Goal: Task Accomplishment & Management: Manage account settings

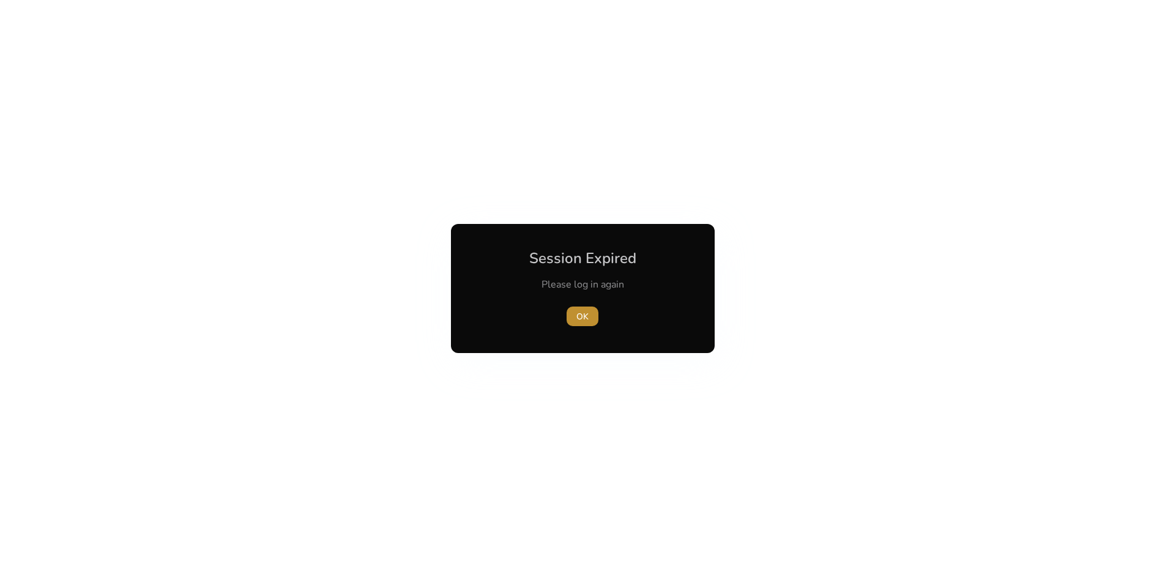
click at [588, 321] on span "OK" at bounding box center [583, 316] width 12 height 13
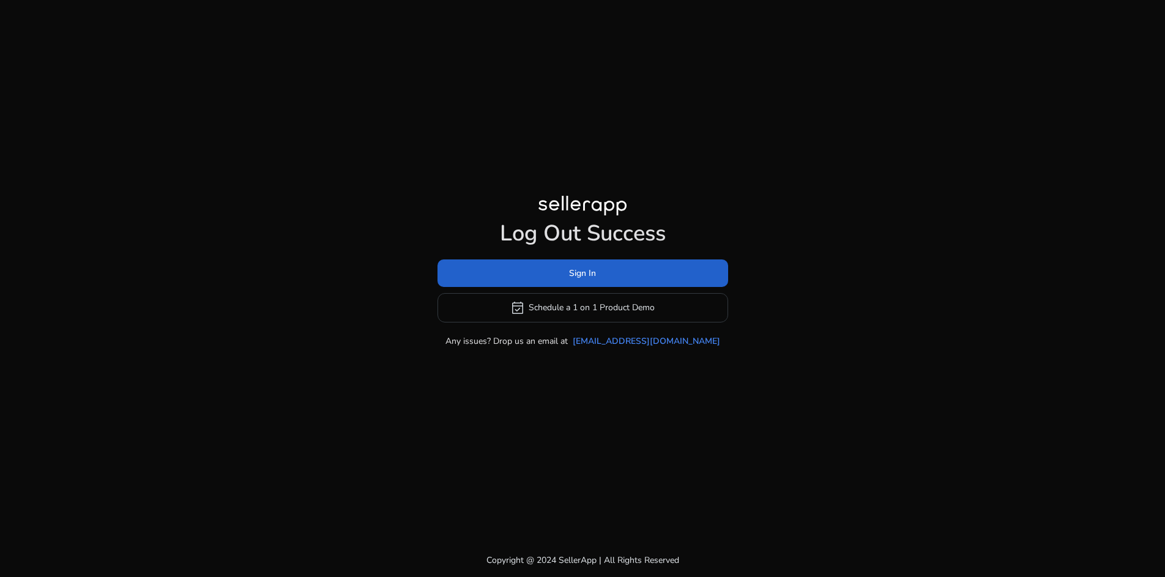
click at [569, 275] on span "Sign In" at bounding box center [582, 273] width 27 height 13
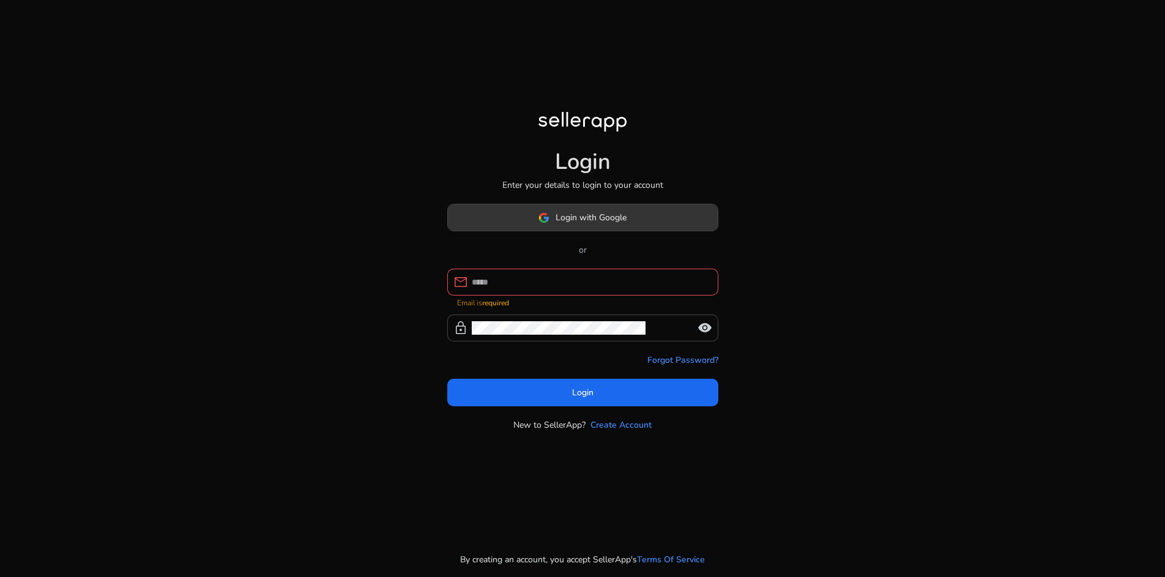
click at [564, 224] on span "Login with Google" at bounding box center [591, 217] width 71 height 13
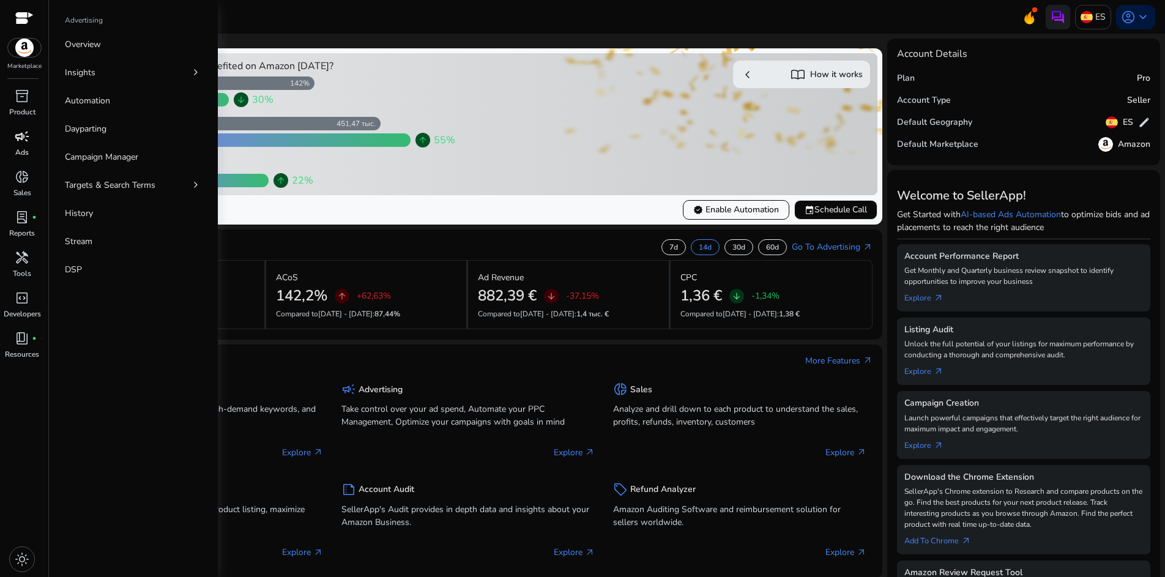
click at [32, 138] on div "campaign" at bounding box center [22, 137] width 34 height 20
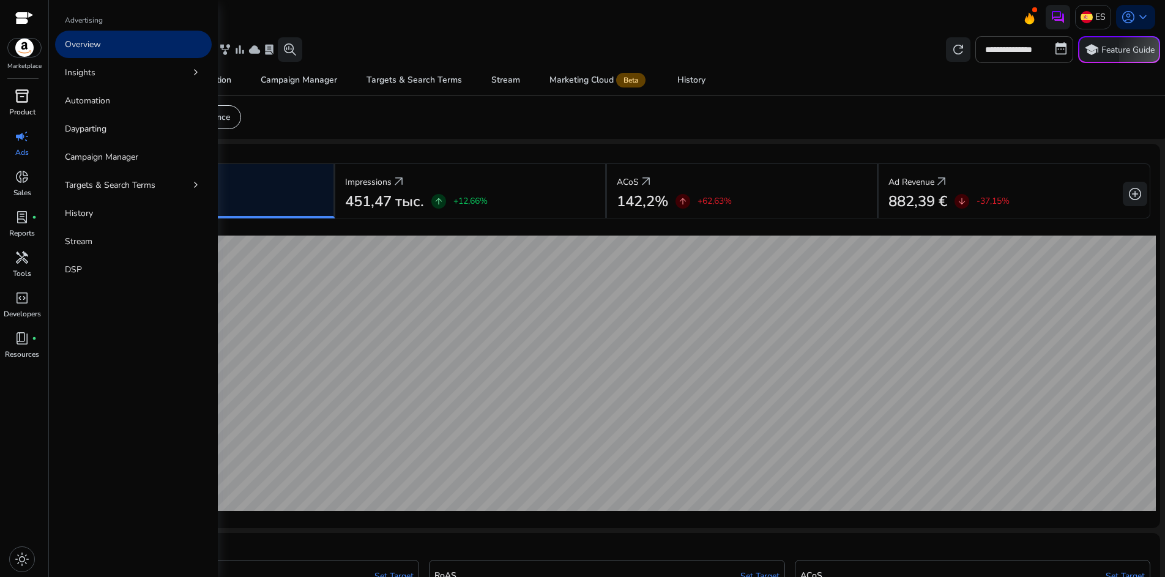
click at [25, 105] on div "inventory_2" at bounding box center [22, 96] width 34 height 20
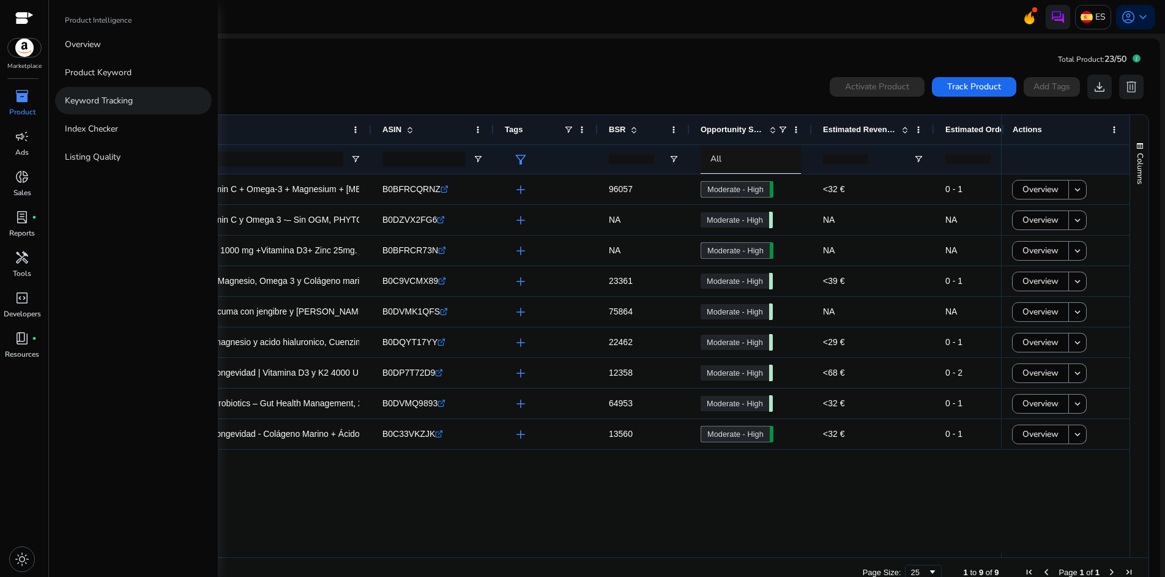
click at [102, 95] on p "Keyword Tracking" at bounding box center [99, 100] width 68 height 13
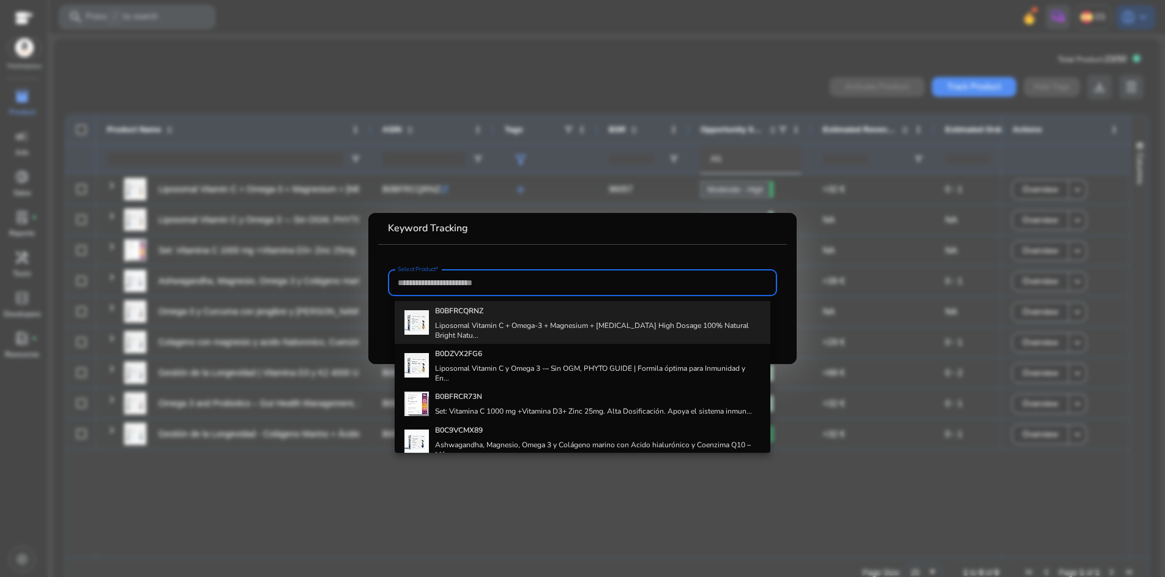
click at [446, 325] on h4 "Liposomal Vitamin C + Omega-3 + Magnesium + [MEDICAL_DATA] High Dosage 100% Nat…" at bounding box center [598, 331] width 326 height 20
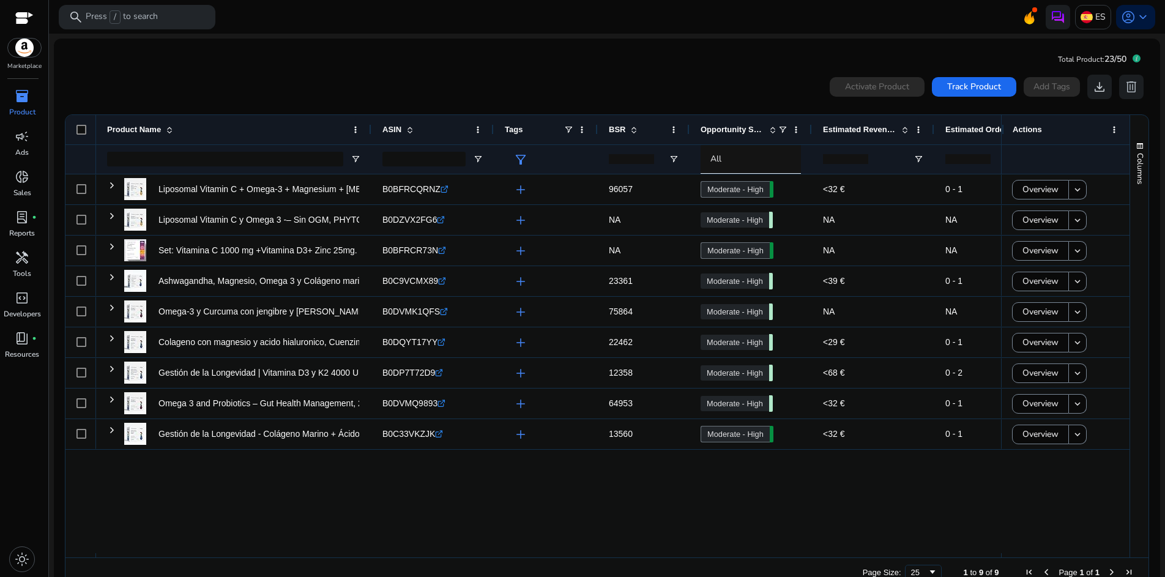
type input "**********"
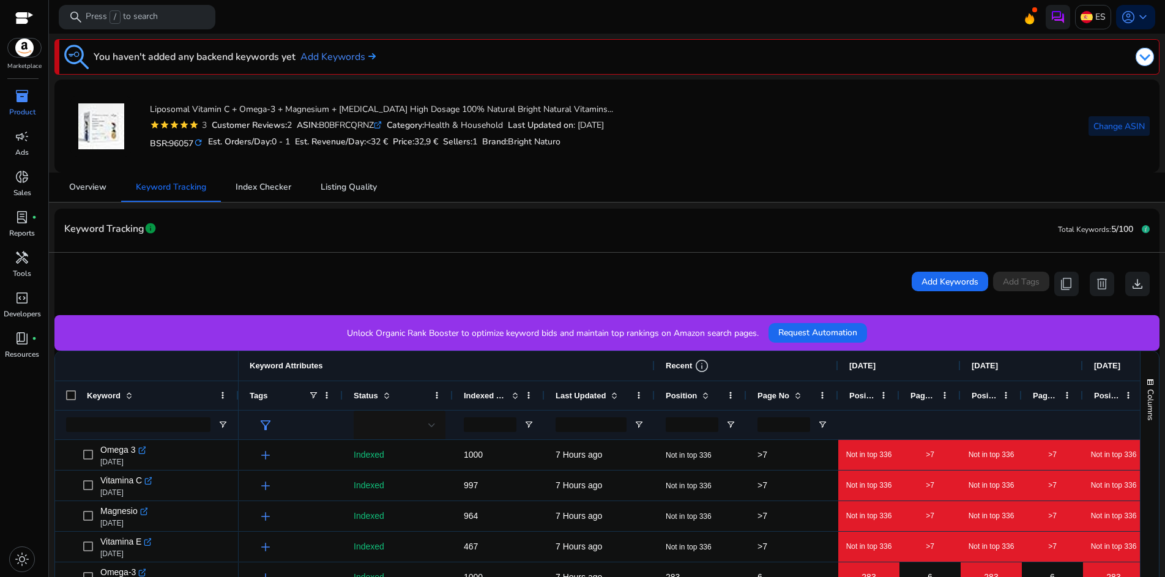
click at [1101, 131] on span "Change ASIN" at bounding box center [1119, 126] width 51 height 13
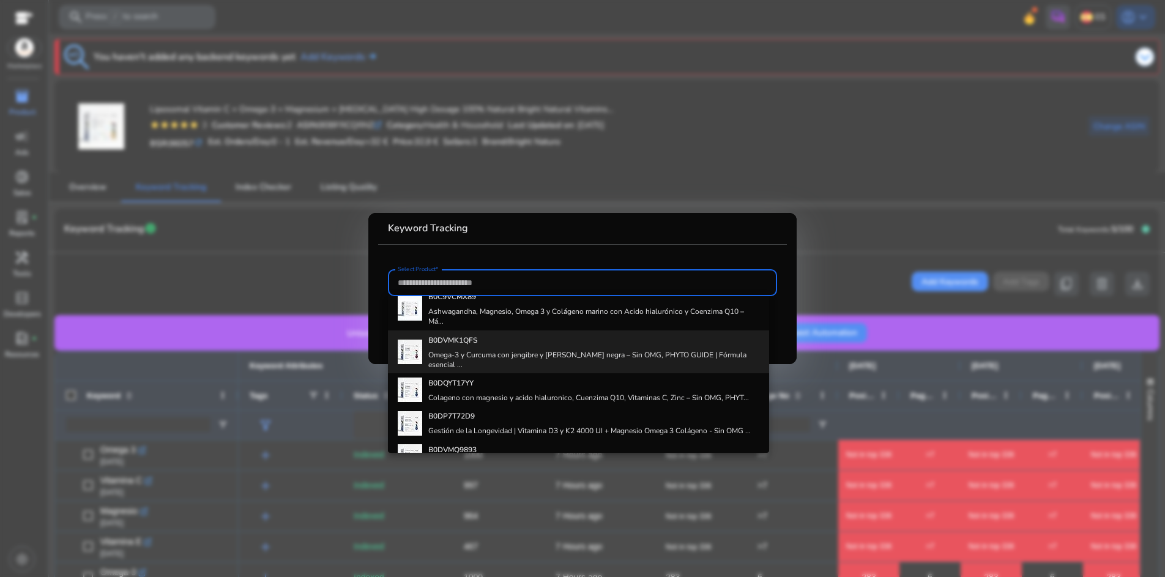
scroll to position [130, 0]
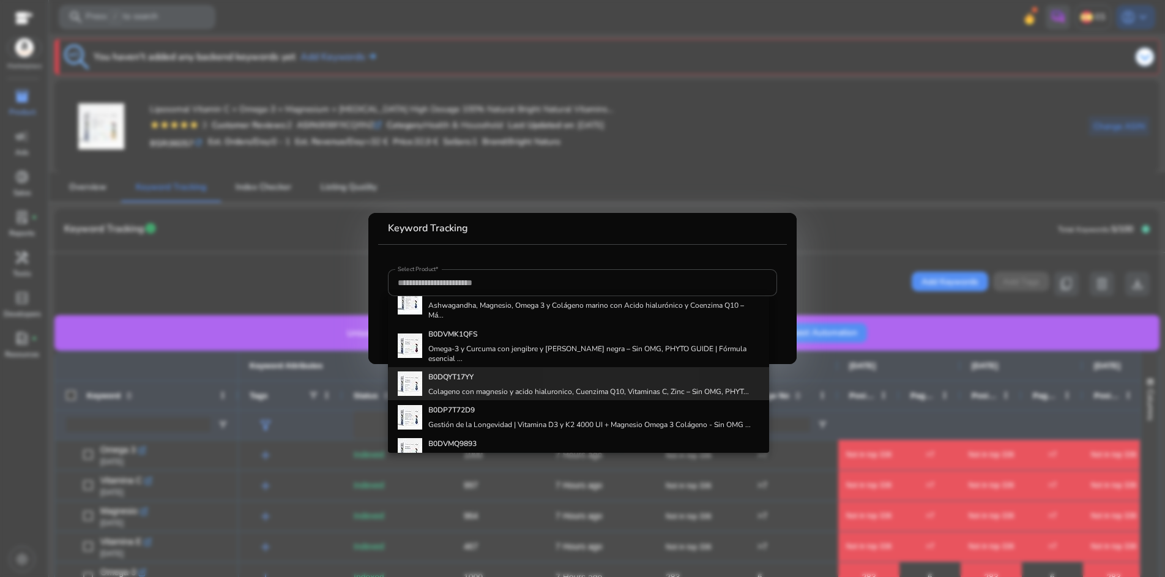
click at [626, 388] on h4 "Colageno con magnesio y acido hialuronico, Cuenzima Q10, Vitaminas C, Zinc – Si…" at bounding box center [588, 392] width 321 height 10
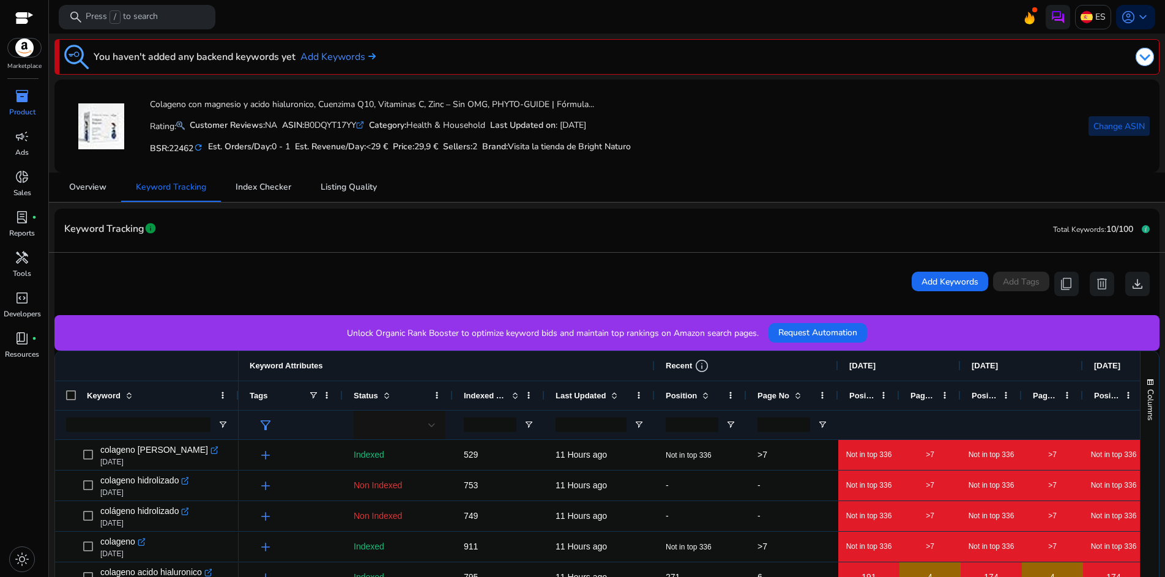
click at [1131, 131] on span "Change ASIN" at bounding box center [1119, 126] width 51 height 13
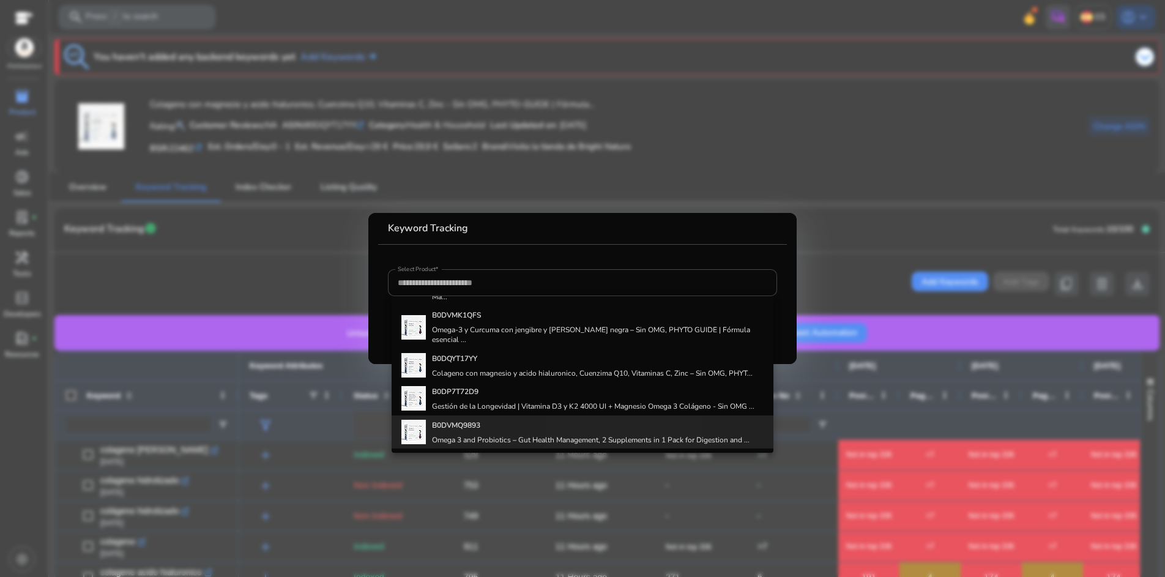
click at [616, 435] on h4 "Omega 3 and Probiotics – Gut Health Management, 2 Supplements in 1 Pack for Dig…" at bounding box center [591, 440] width 318 height 10
